Goal: Task Accomplishment & Management: Manage account settings

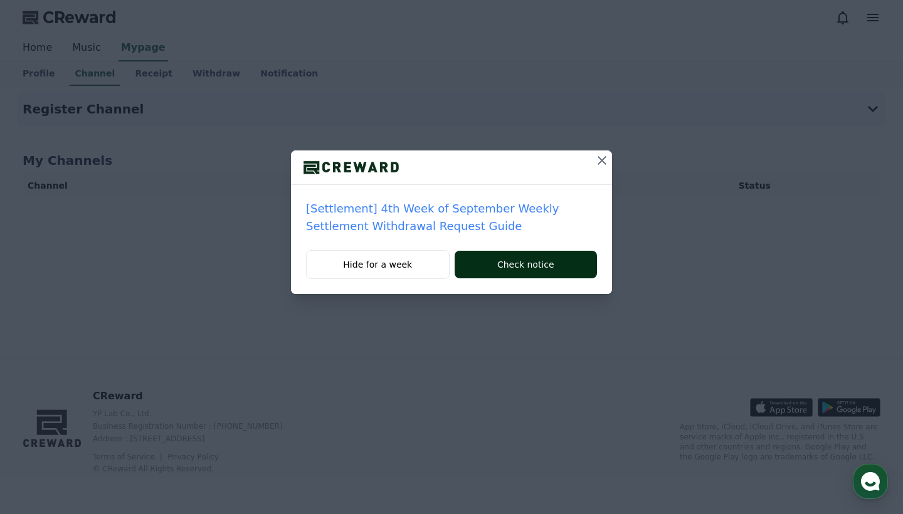
click at [528, 263] on button "Check notice" at bounding box center [525, 265] width 142 height 28
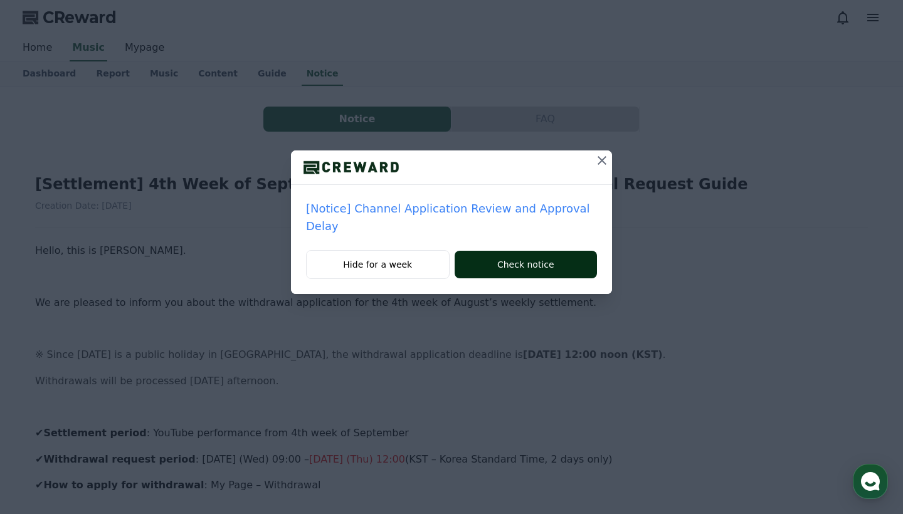
click at [522, 251] on button "Check notice" at bounding box center [525, 265] width 142 height 28
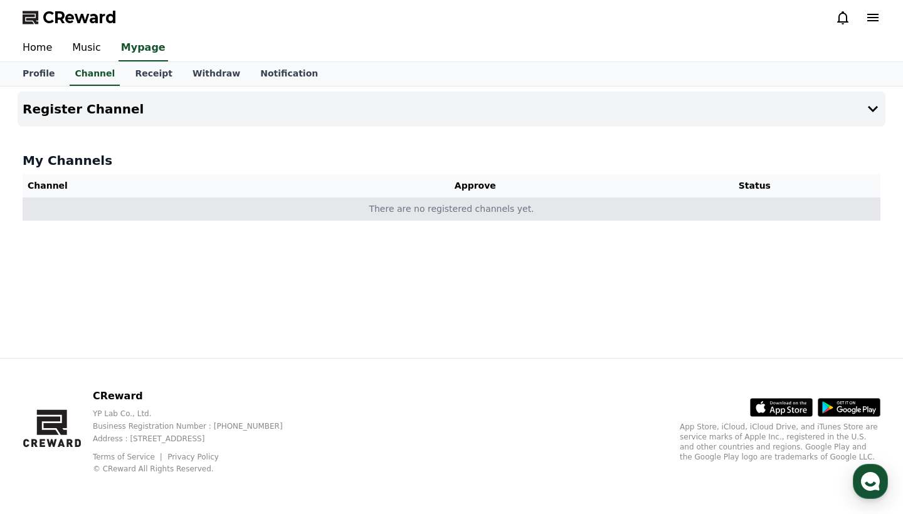
click at [423, 210] on td "There are no registered channels yet." at bounding box center [452, 208] width 858 height 23
click at [446, 213] on td "There are no registered channels yet." at bounding box center [452, 208] width 858 height 23
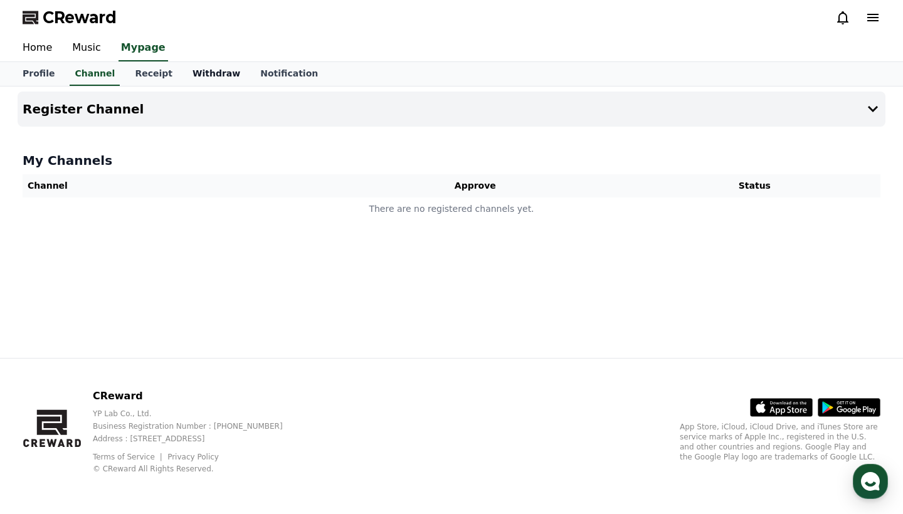
click at [192, 75] on link "Withdraw" at bounding box center [216, 74] width 68 height 24
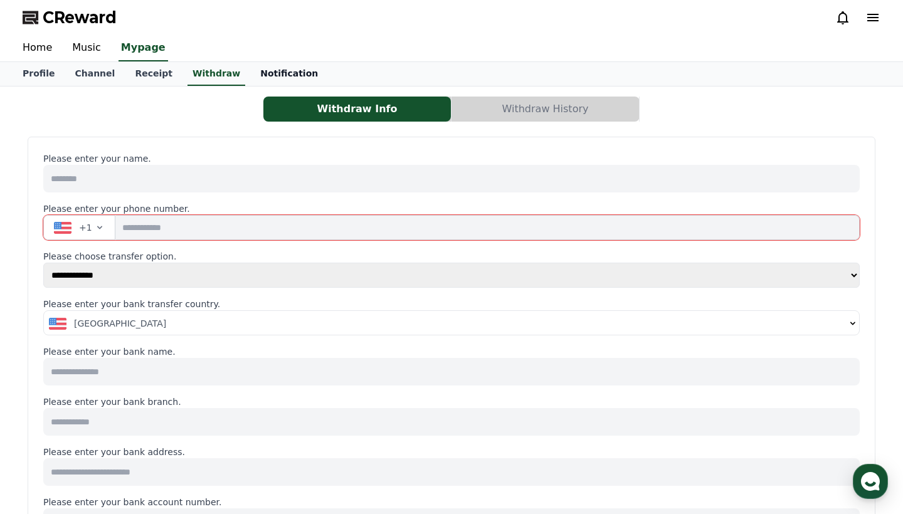
click at [265, 73] on link "Notification" at bounding box center [289, 74] width 78 height 24
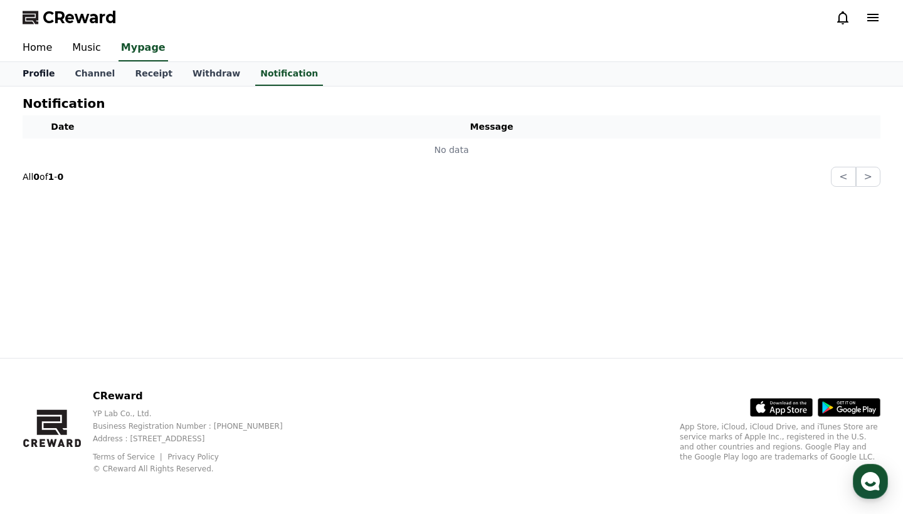
click at [36, 76] on link "Profile" at bounding box center [39, 74] width 52 height 24
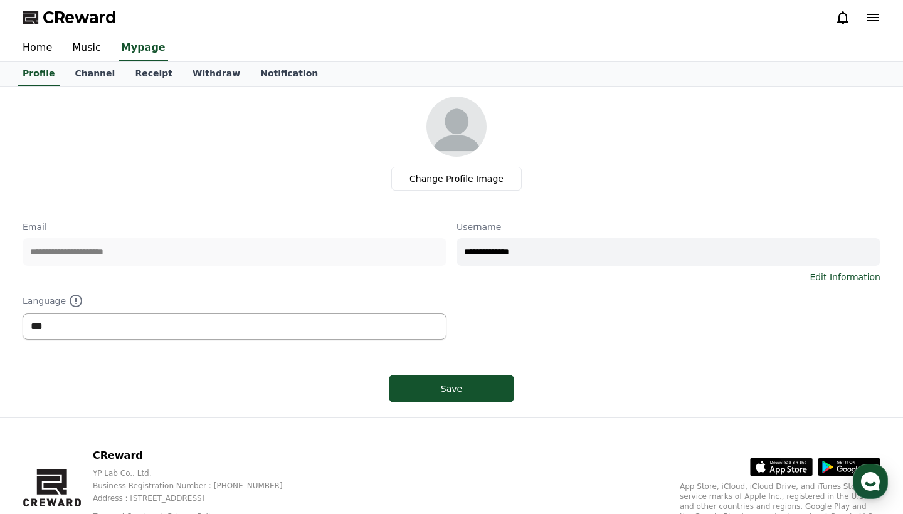
select select "**********"
click at [437, 387] on div "Save" at bounding box center [451, 388] width 75 height 13
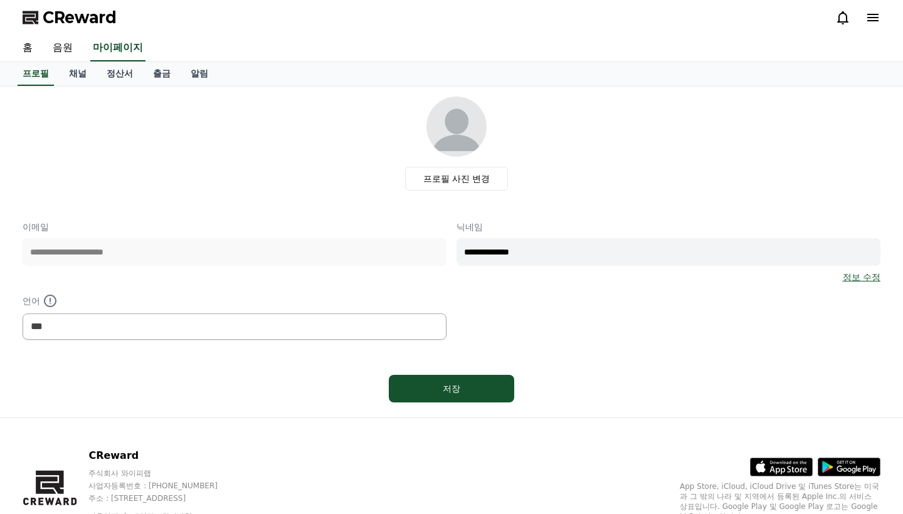
select select "**********"
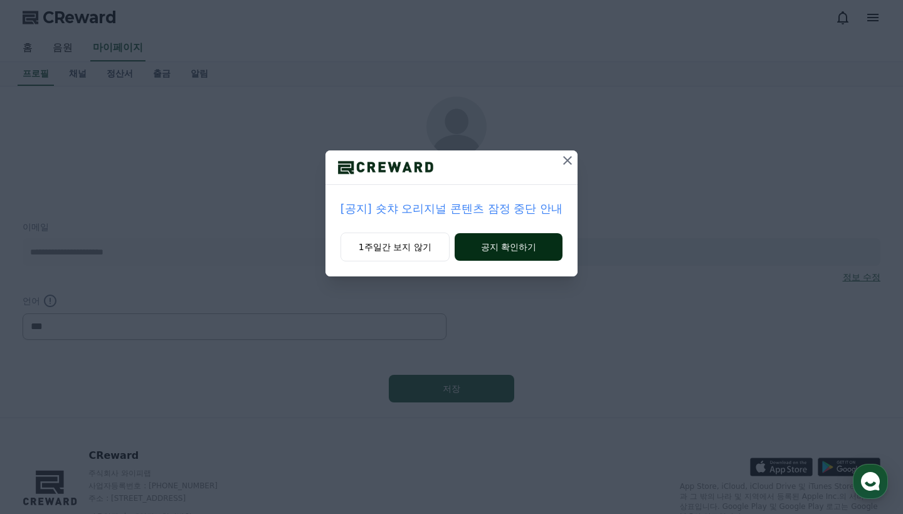
click at [488, 251] on button "공지 확인하기" at bounding box center [508, 247] width 108 height 28
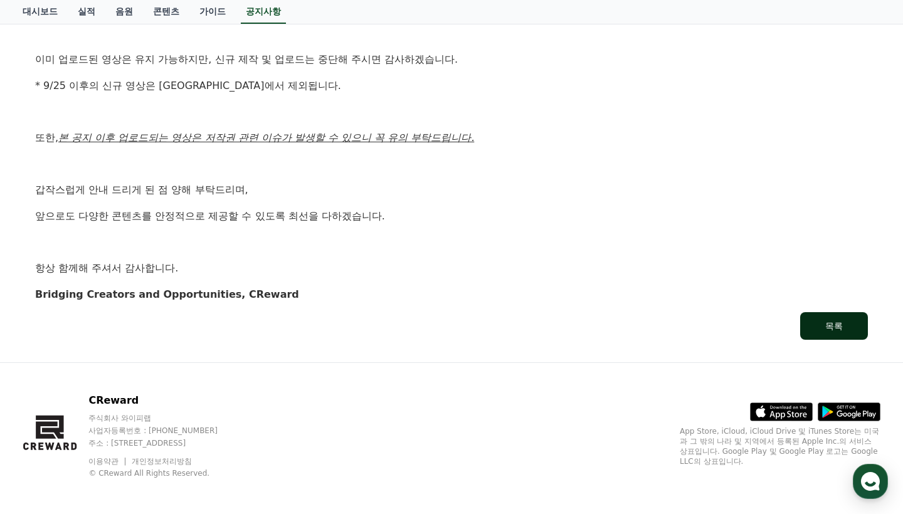
scroll to position [295, 0]
click at [832, 335] on button "목록" at bounding box center [834, 327] width 68 height 28
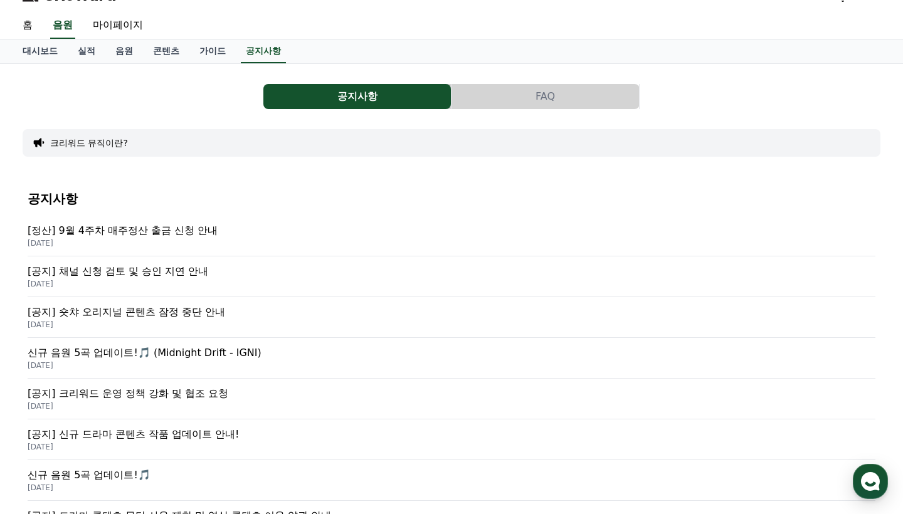
scroll to position [26, 0]
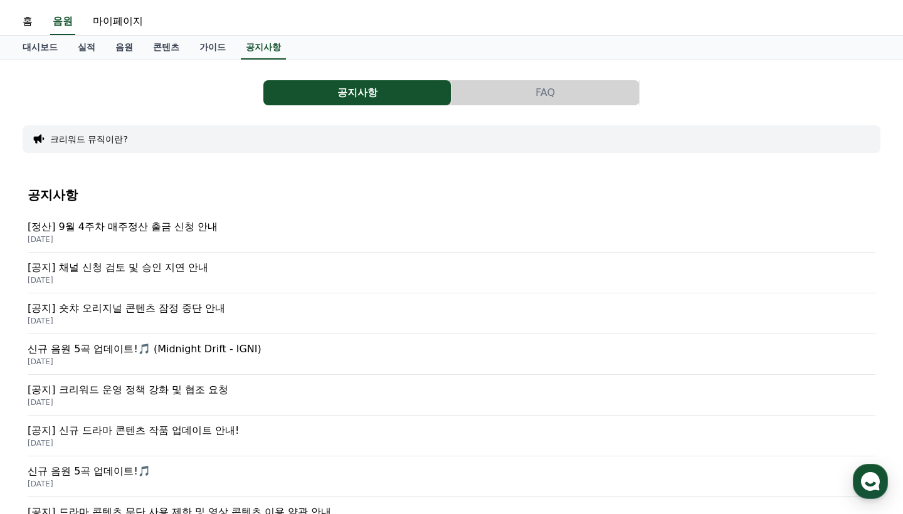
click at [170, 268] on p "[공지] 채널 신청 검토 및 승인 지연 안내" at bounding box center [451, 267] width 847 height 15
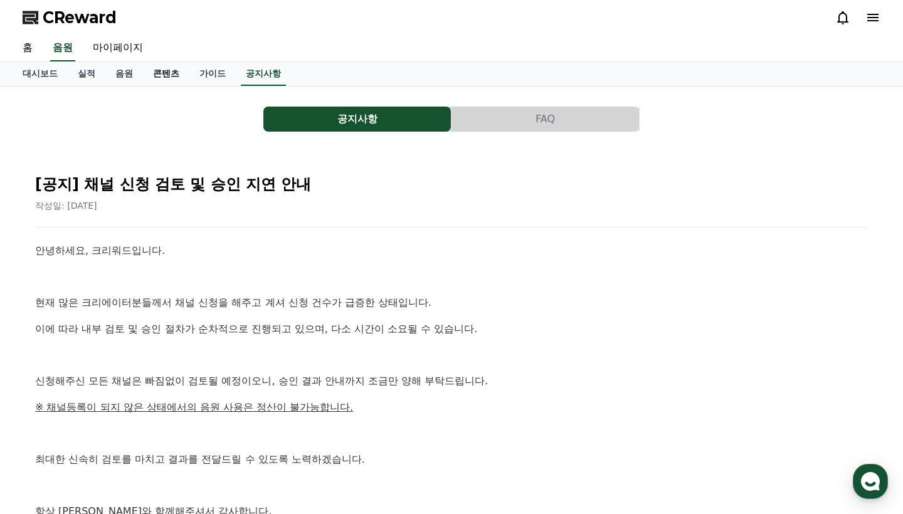
click at [159, 73] on link "콘텐츠" at bounding box center [166, 74] width 46 height 24
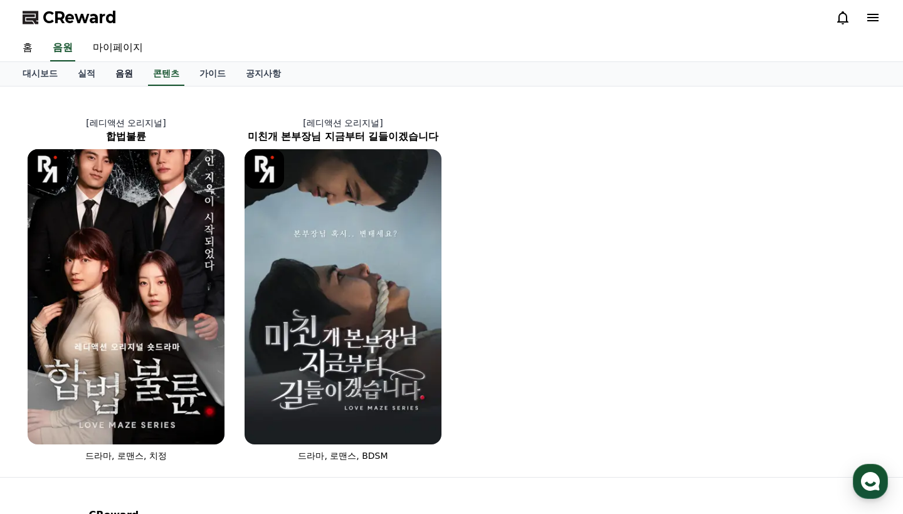
click at [115, 78] on link "음원" at bounding box center [124, 74] width 38 height 24
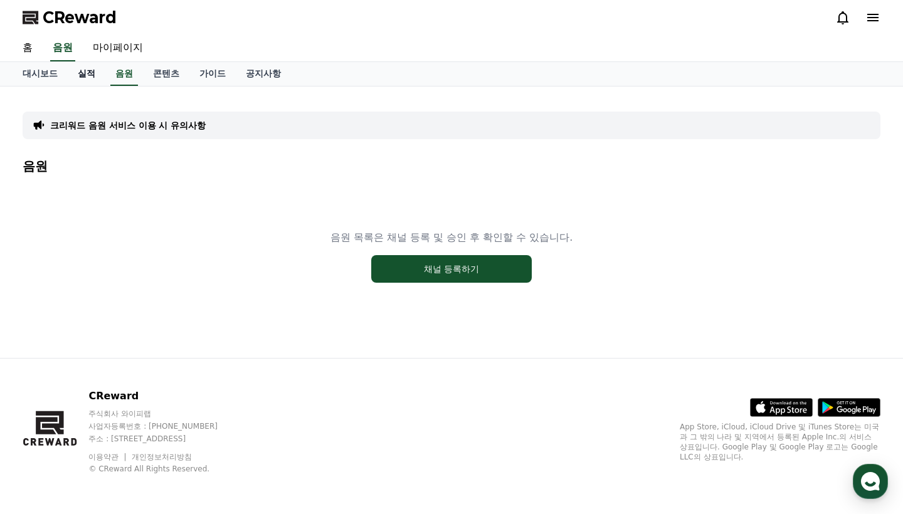
click at [83, 75] on link "실적" at bounding box center [87, 74] width 38 height 24
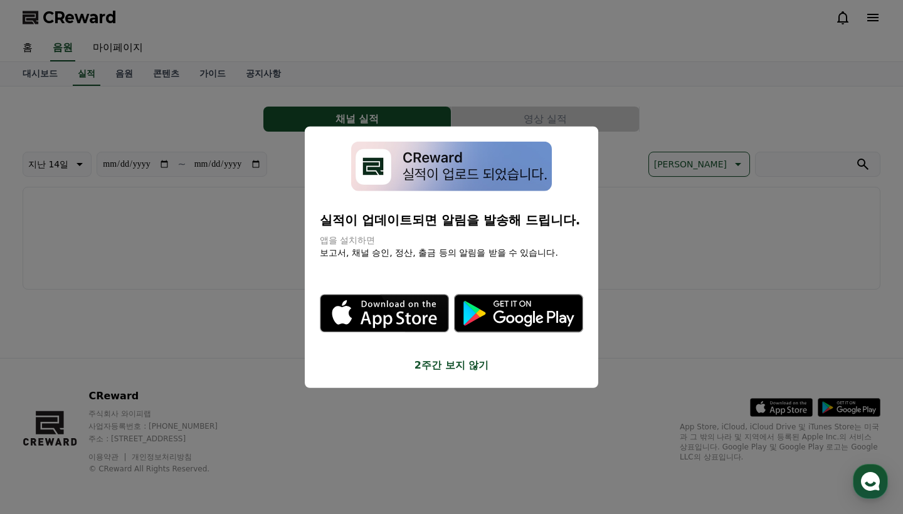
click at [37, 72] on button "close modal" at bounding box center [451, 257] width 903 height 514
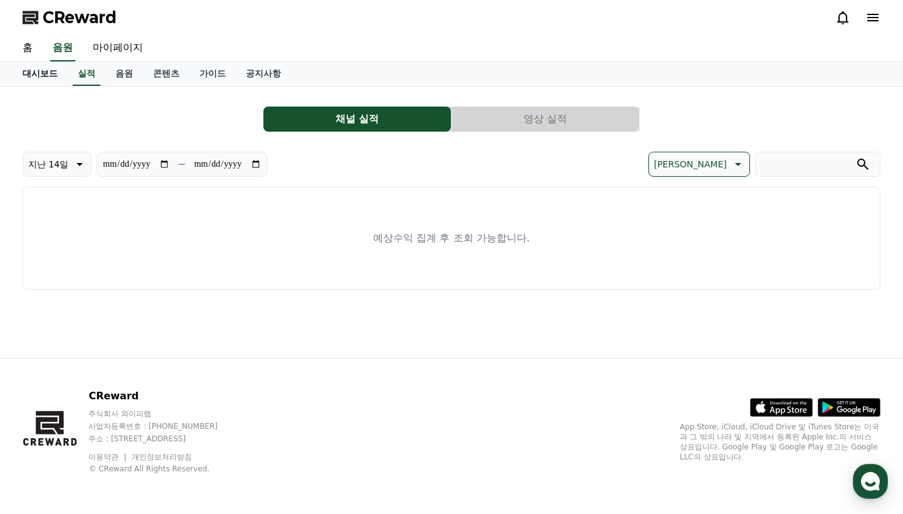
click at [40, 72] on link "대시보드" at bounding box center [40, 74] width 55 height 24
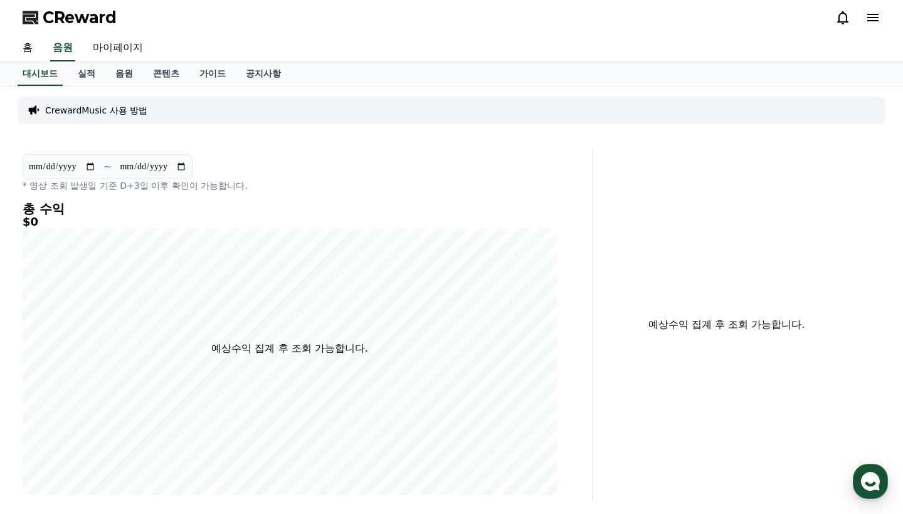
click at [108, 49] on link "마이페이지" at bounding box center [118, 48] width 70 height 26
select select "**********"
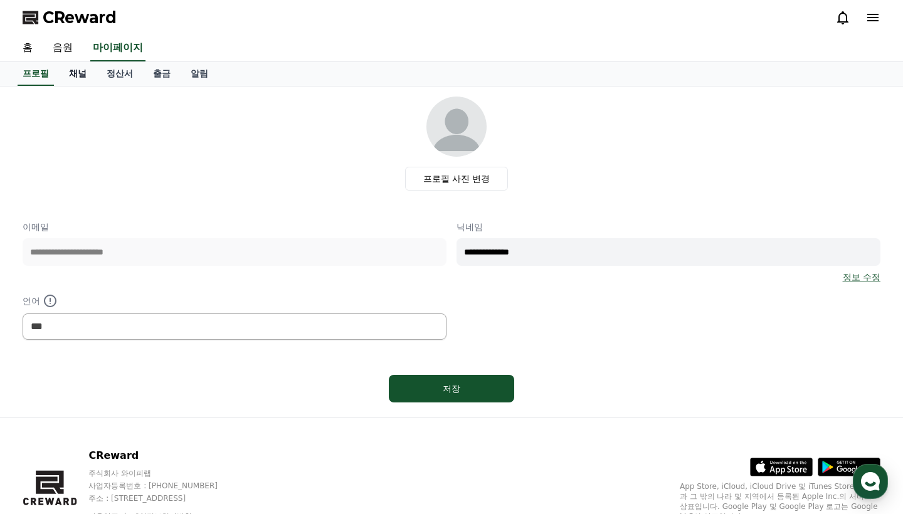
click at [76, 75] on link "채널" at bounding box center [78, 74] width 38 height 24
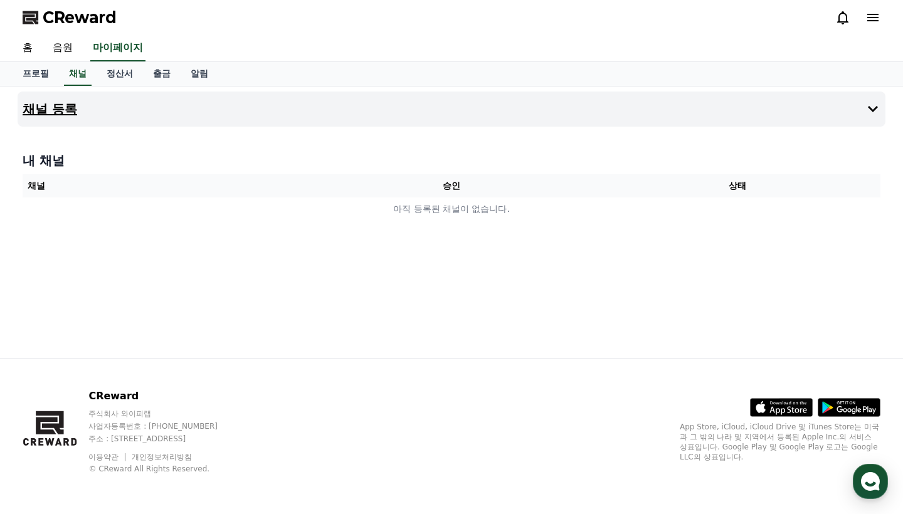
click at [50, 108] on h4 "채널 등록" at bounding box center [50, 109] width 55 height 14
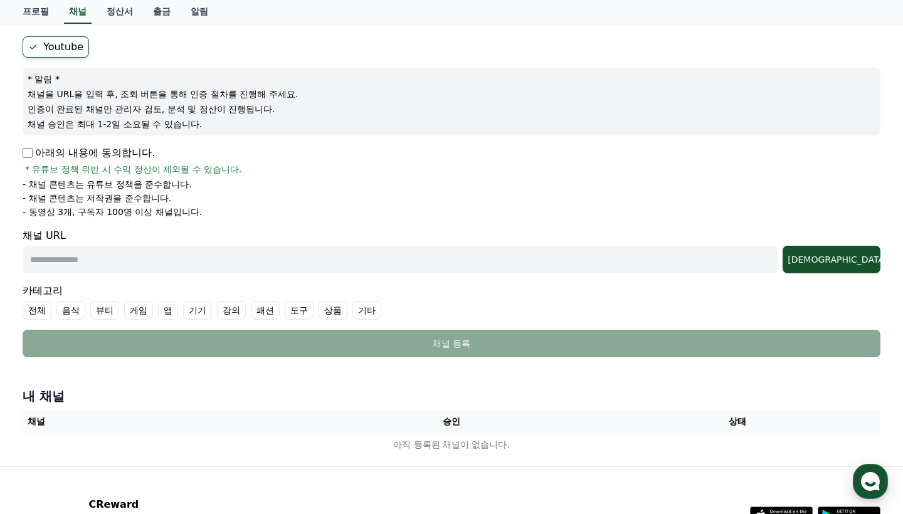
scroll to position [107, 0]
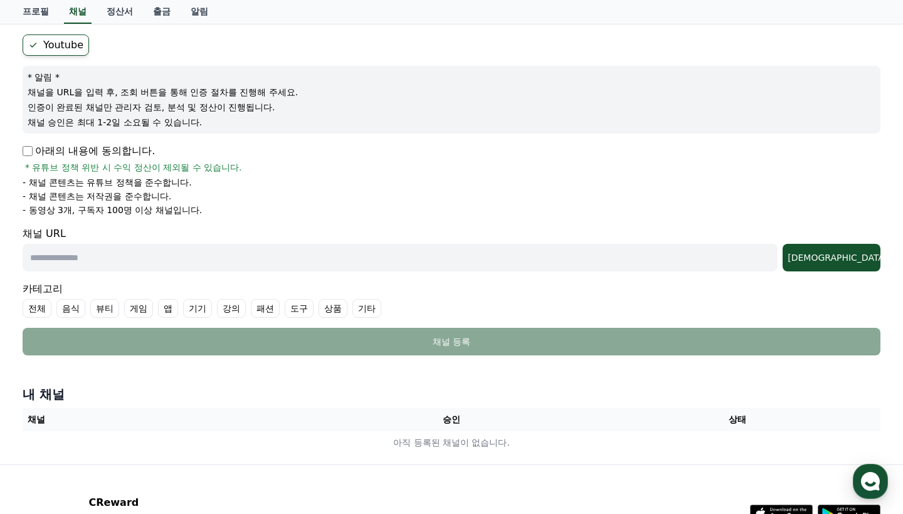
click at [31, 155] on p "아래의 내용에 동의합니다." at bounding box center [89, 151] width 132 height 15
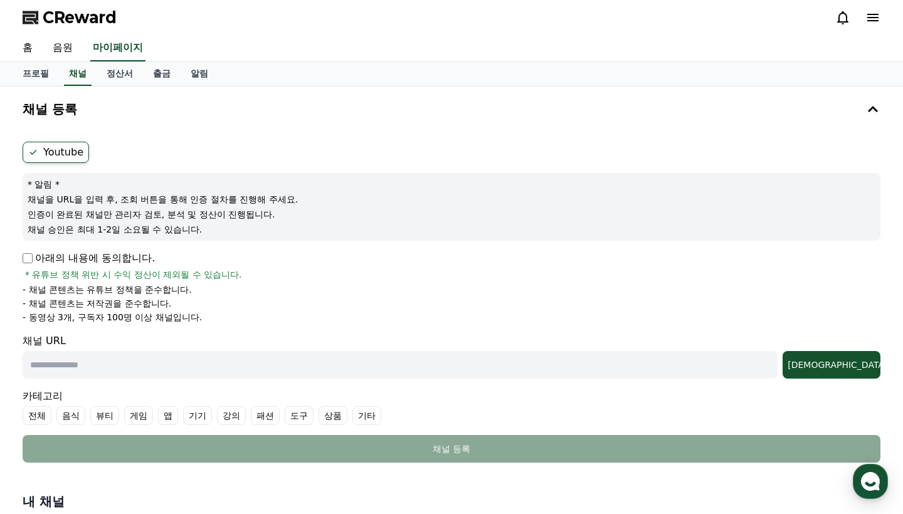
scroll to position [0, 0]
click at [27, 72] on link "프로필" at bounding box center [36, 74] width 46 height 24
select select "**********"
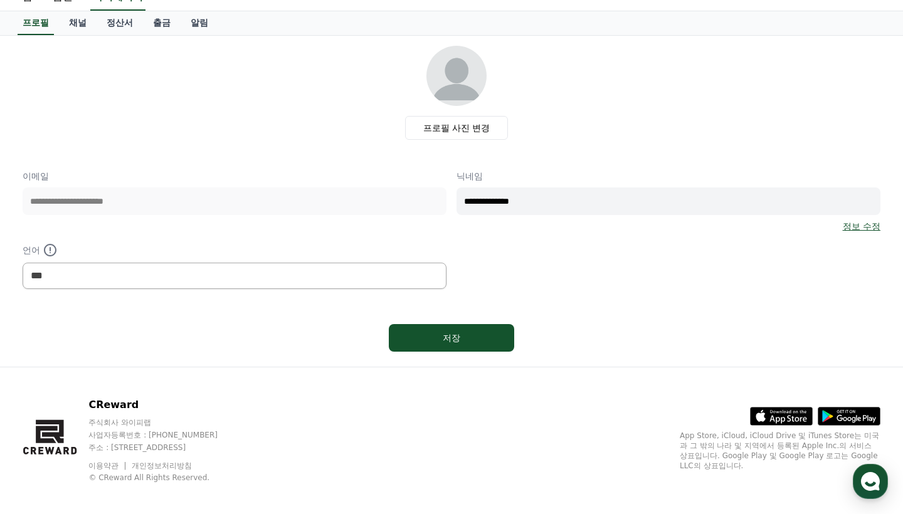
scroll to position [53, 0]
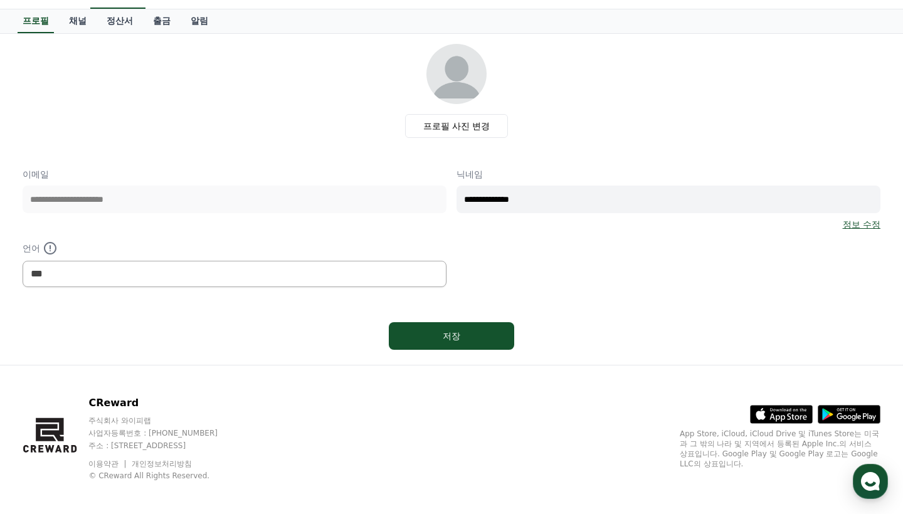
click at [853, 223] on link "정보 수정" at bounding box center [861, 224] width 38 height 13
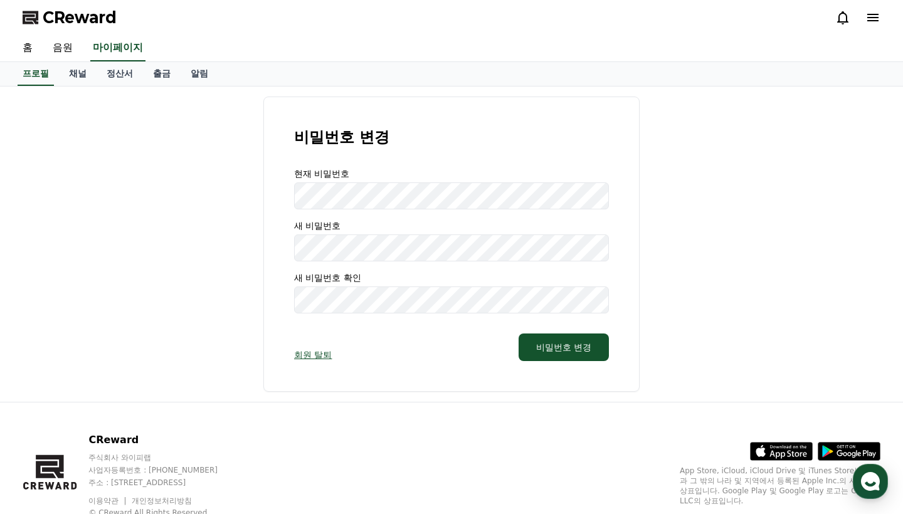
click at [322, 428] on div "CReward 주식회사 와이피랩 사업자등록번호 : 655-81-03655 주소 : 경기도 김포시 양촌읍 양곡로 495, 3층 305-비이16호…" at bounding box center [452, 479] width 878 height 155
click at [31, 73] on link "프로필" at bounding box center [36, 74] width 36 height 24
select select "**********"
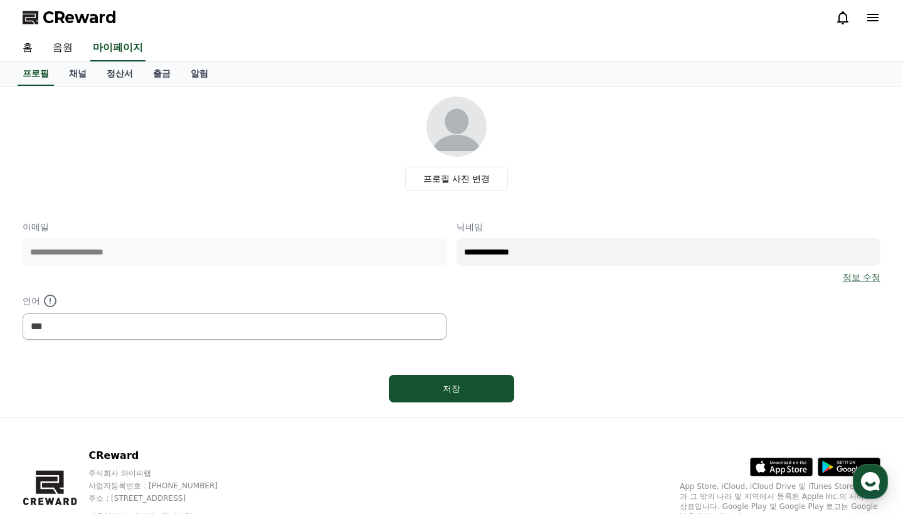
click at [874, 18] on icon at bounding box center [872, 18] width 11 height 8
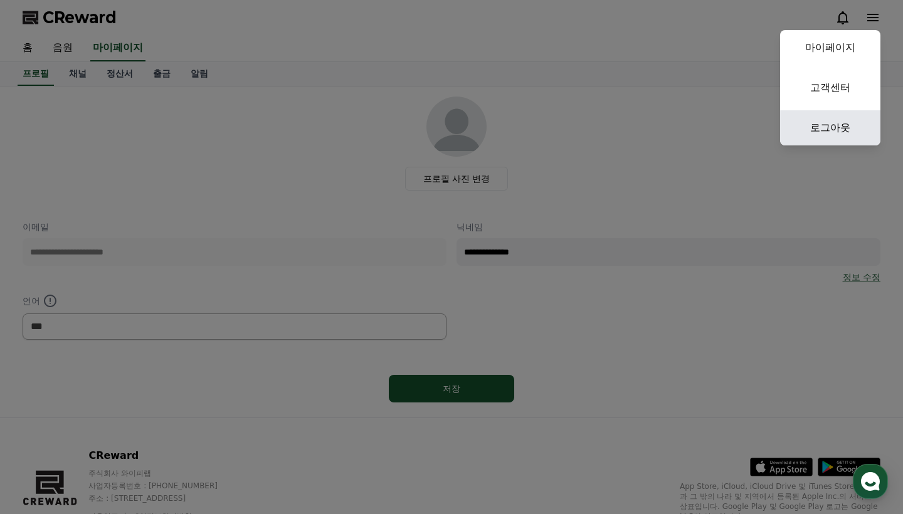
click at [824, 128] on link "로그아웃" at bounding box center [830, 127] width 100 height 35
